Goal: Information Seeking & Learning: Learn about a topic

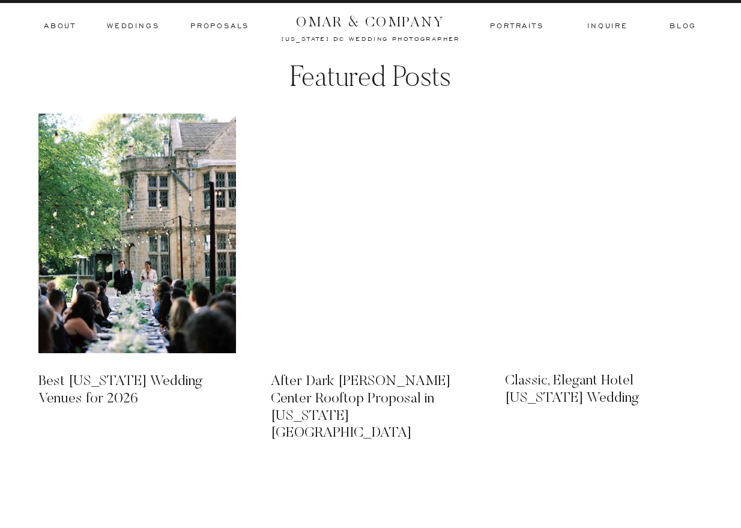
scroll to position [8584, 0]
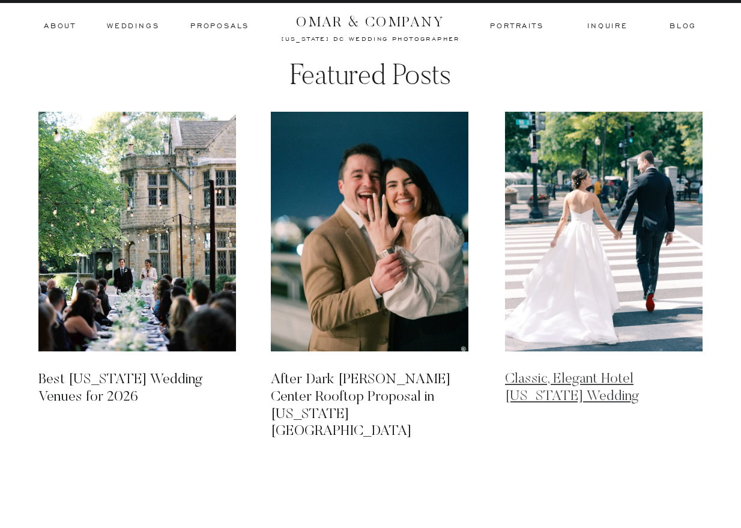
click at [567, 378] on link "Classic, Elegant Hotel [US_STATE] Wedding" at bounding box center [572, 388] width 134 height 32
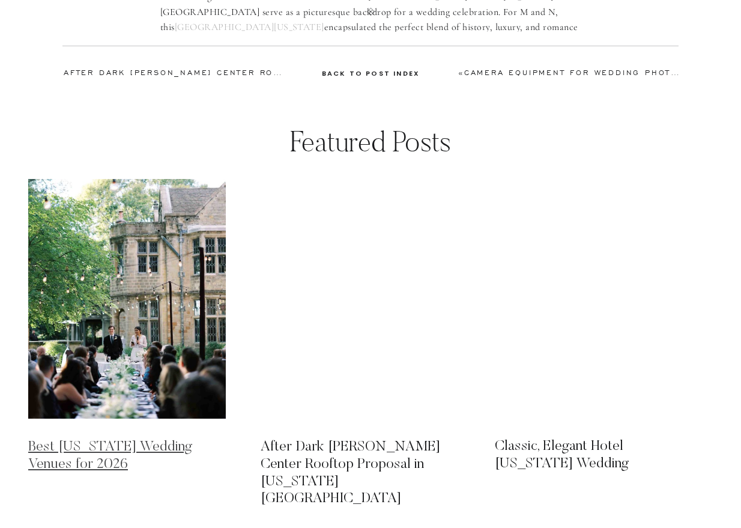
scroll to position [660, 0]
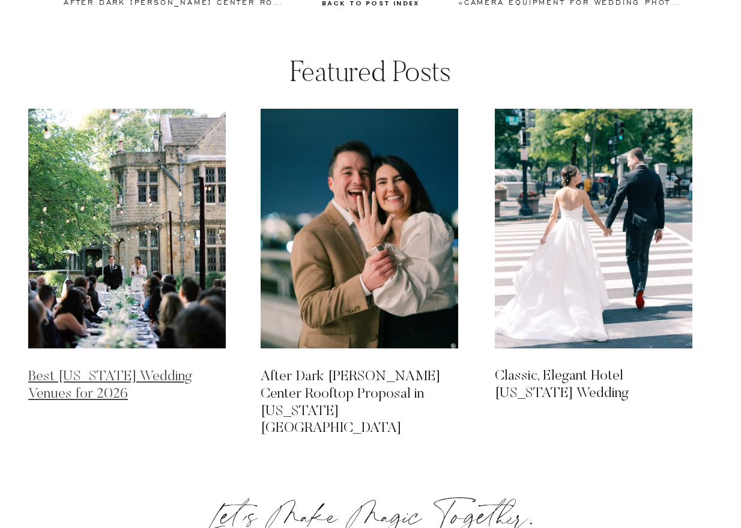
click at [59, 379] on link "Best [US_STATE] Wedding Venues for 2026" at bounding box center [110, 385] width 164 height 32
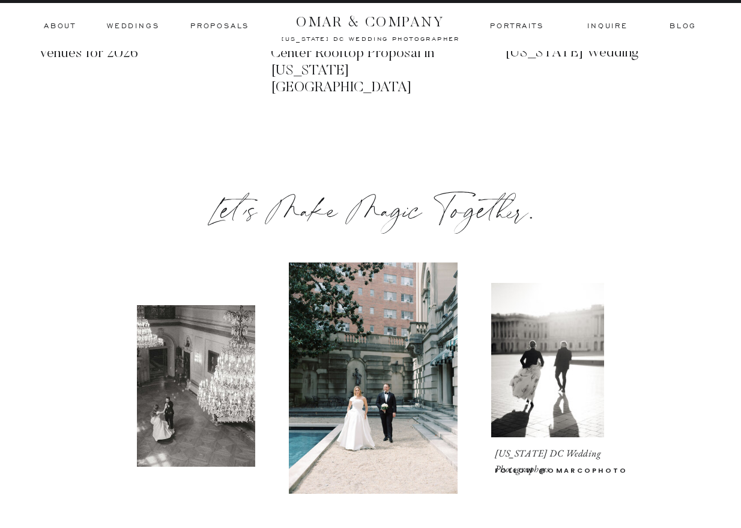
scroll to position [5823, 0]
